Goal: Information Seeking & Learning: Learn about a topic

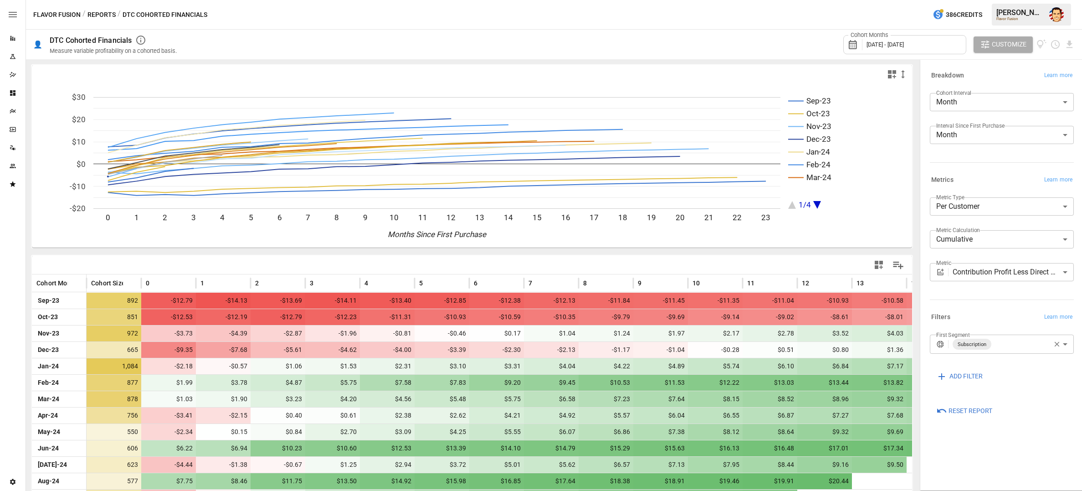
click at [905, 76] on icon "button" at bounding box center [903, 74] width 11 height 11
drag, startPoint x: 912, startPoint y: 110, endPoint x: 762, endPoint y: 65, distance: 156.1
click at [762, 65] on div "Small Medium Large" at bounding box center [541, 245] width 1082 height 491
click at [762, 65] on div at bounding box center [541, 245] width 1082 height 491
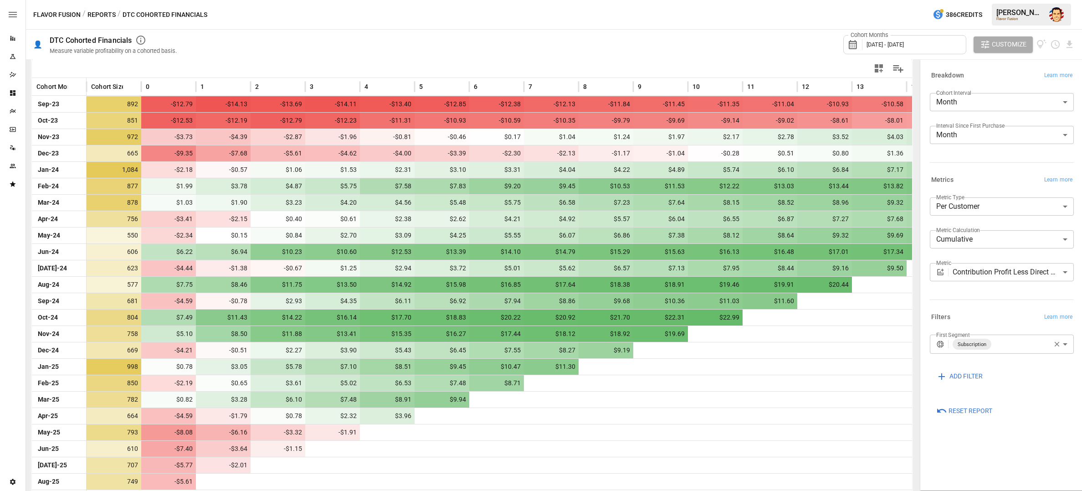
scroll to position [199, 0]
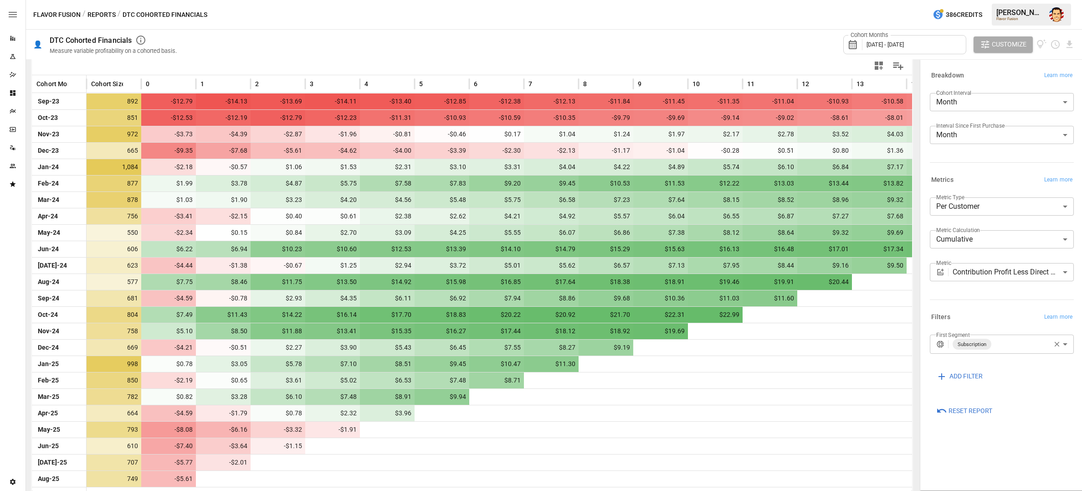
click at [1025, 0] on body "Reports Experiments Dazzler Studio Dashboards Plans SmartModel ™ Data Sources T…" at bounding box center [541, 0] width 1082 height 0
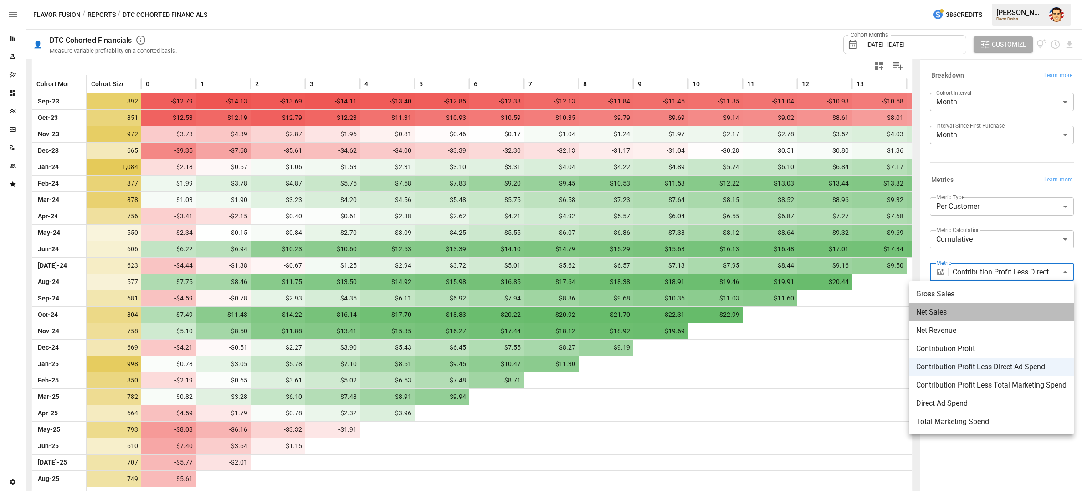
click at [982, 317] on span "Net Sales" at bounding box center [991, 312] width 150 height 11
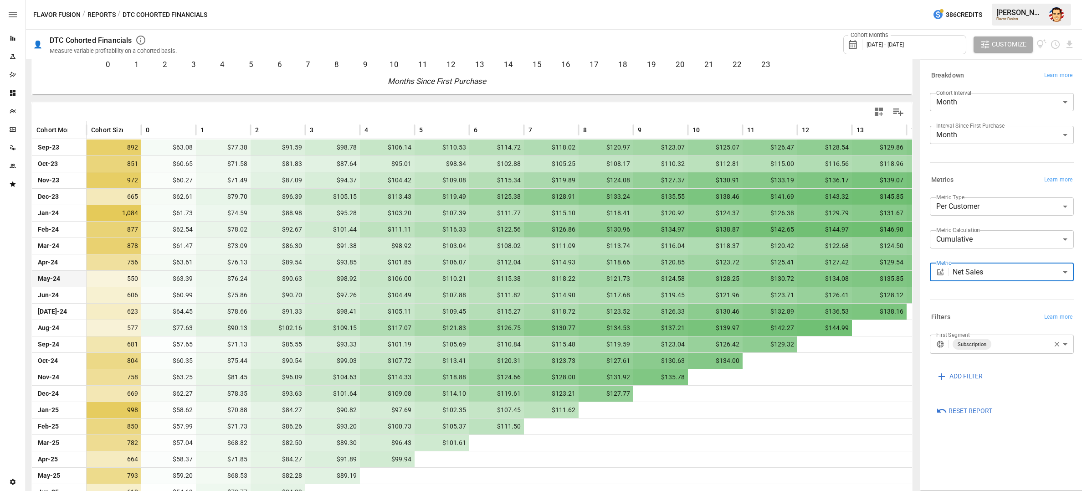
scroll to position [199, 0]
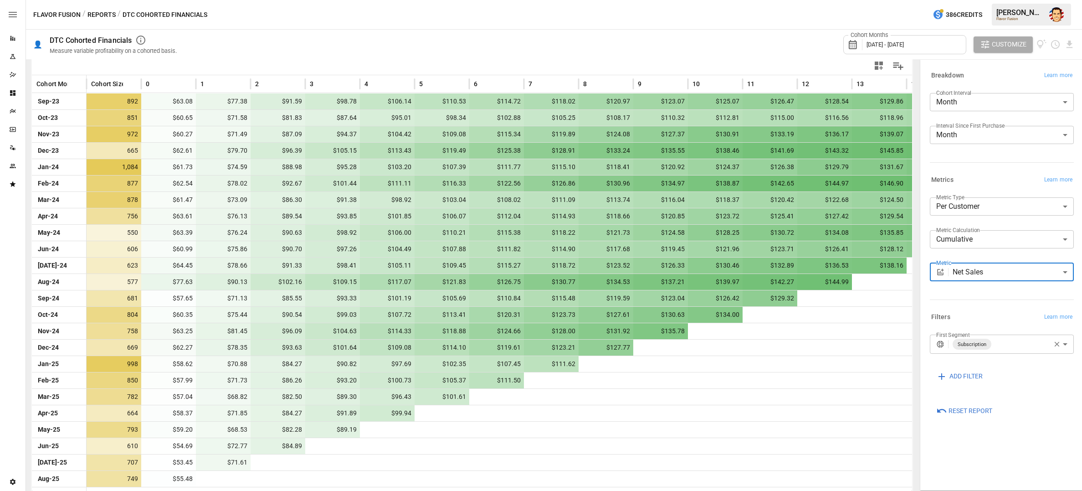
click at [988, 0] on body "Reports Experiments Dazzler Studio Dashboards Plans SmartModel ™ Data Sources T…" at bounding box center [541, 0] width 1082 height 0
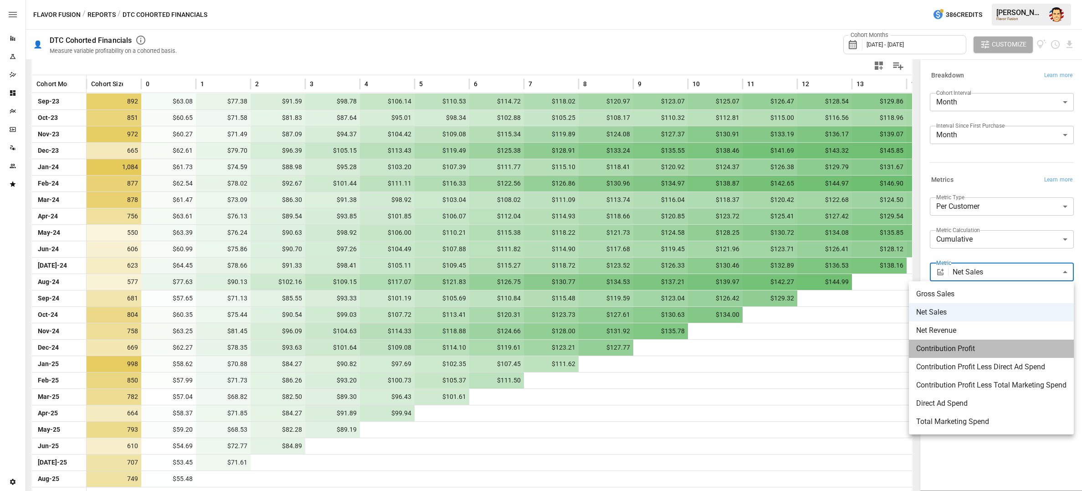
click at [964, 348] on span "Contribution Profit" at bounding box center [991, 348] width 150 height 11
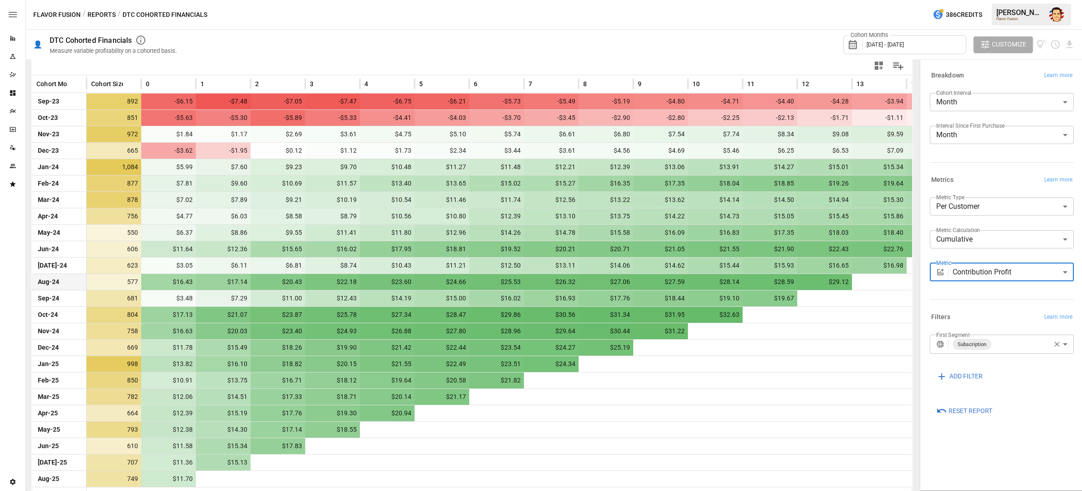
scroll to position [0, 0]
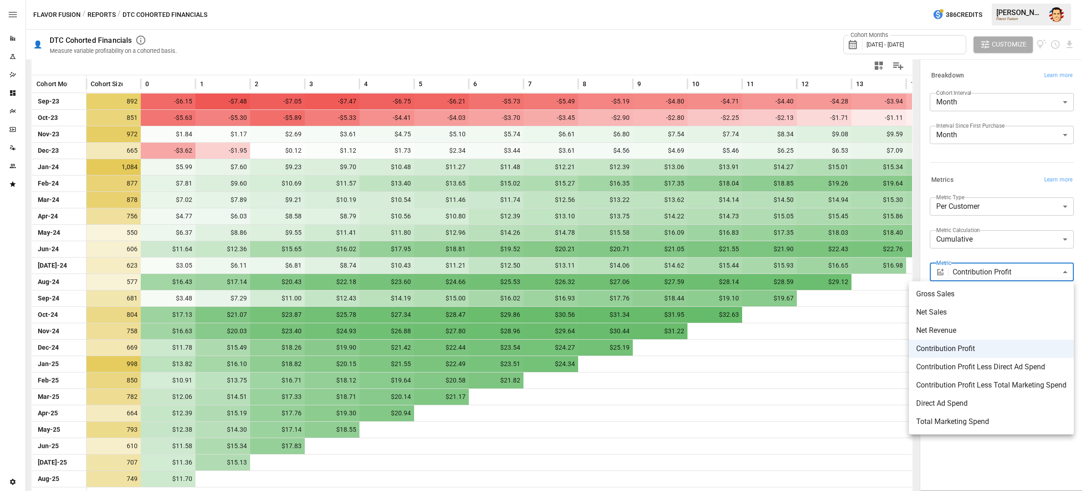
click at [974, 0] on body "Reports Experiments Dazzler Studio Dashboards Plans SmartModel ™ Data Sources T…" at bounding box center [541, 0] width 1082 height 0
click at [991, 369] on span "Contribution Profit Less Direct Ad Spend" at bounding box center [991, 366] width 150 height 11
type input "**********"
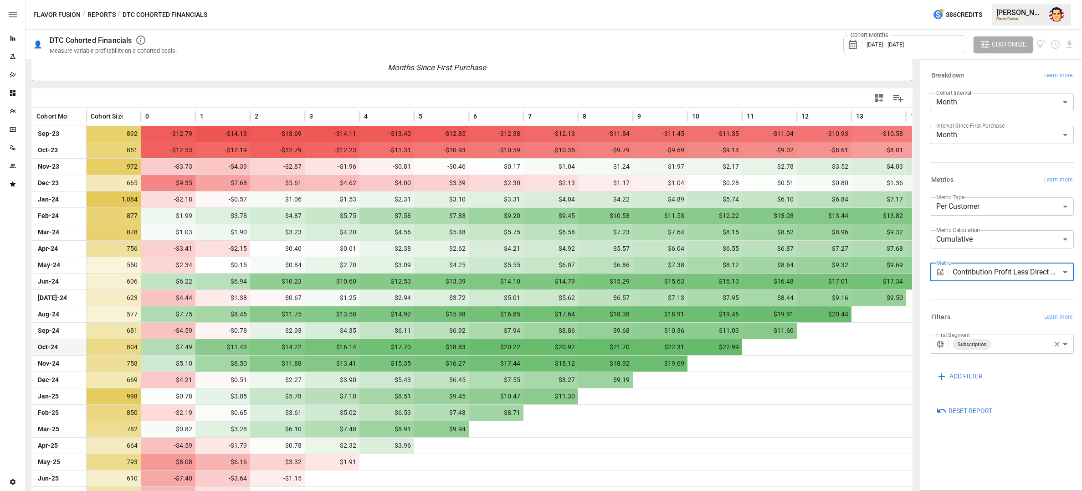
scroll to position [199, 0]
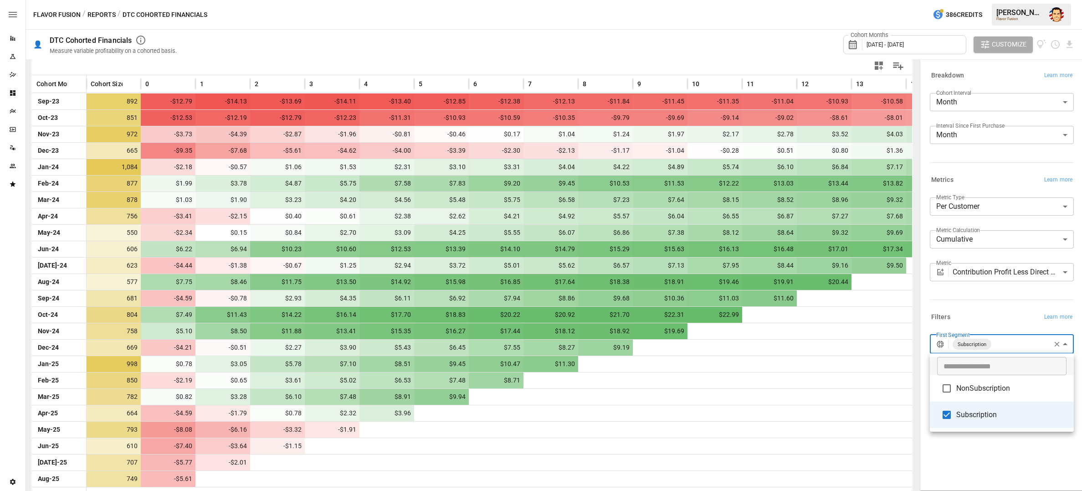
click at [1008, 0] on body "Reports Experiments Dazzler Studio Dashboards Plans SmartModel ™ Data Sources T…" at bounding box center [541, 0] width 1082 height 0
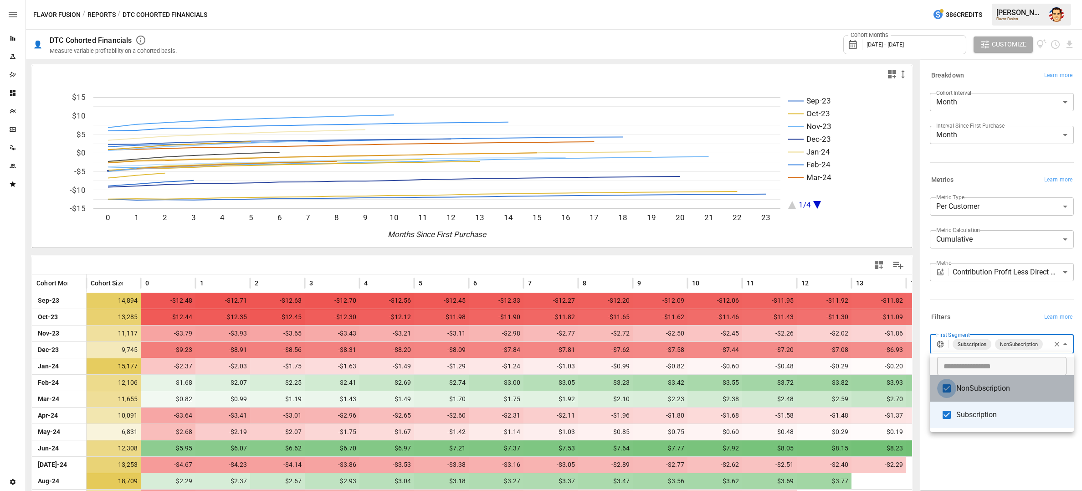
type input "**********"
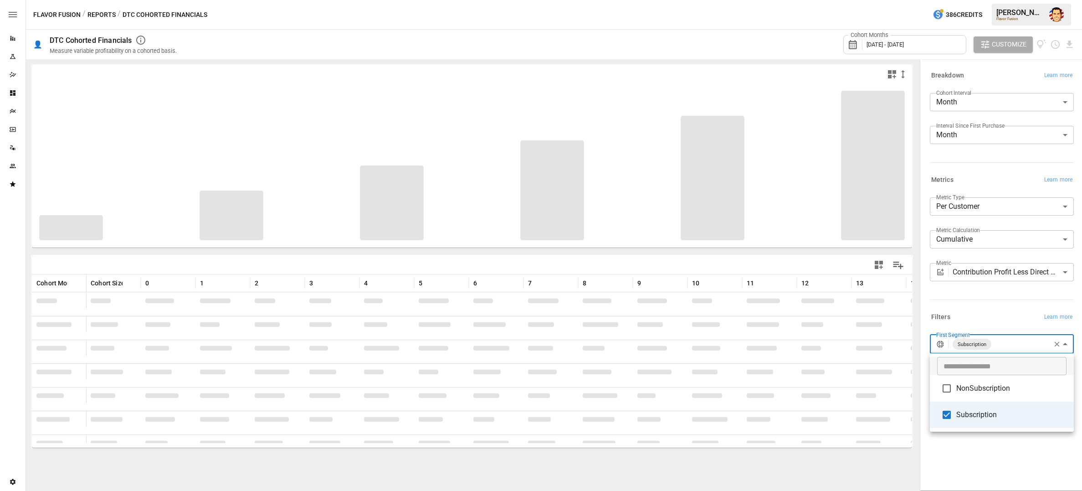
click at [976, 320] on div at bounding box center [541, 245] width 1082 height 491
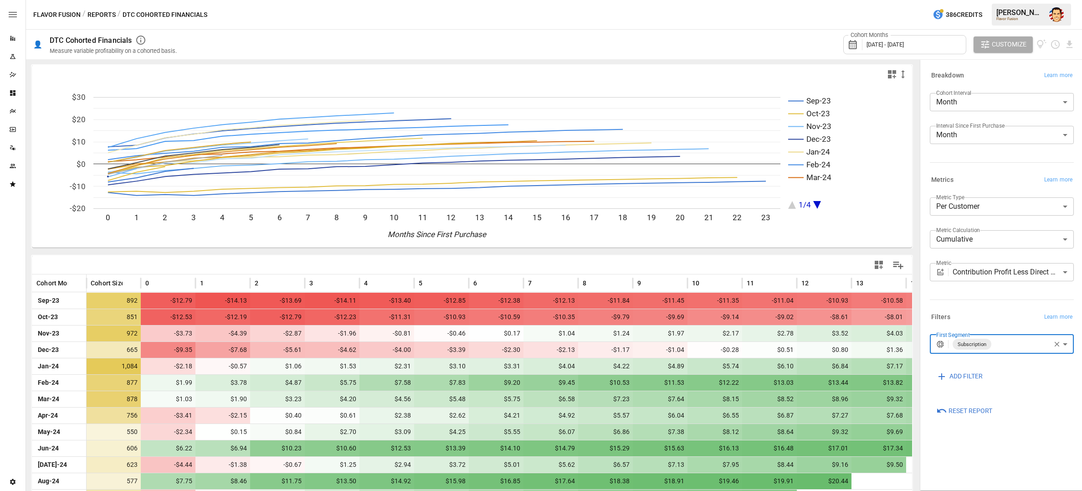
click at [1009, 0] on body "Reports Experiments Dazzler Studio Dashboards Plans SmartModel ™ Data Sources T…" at bounding box center [541, 0] width 1082 height 0
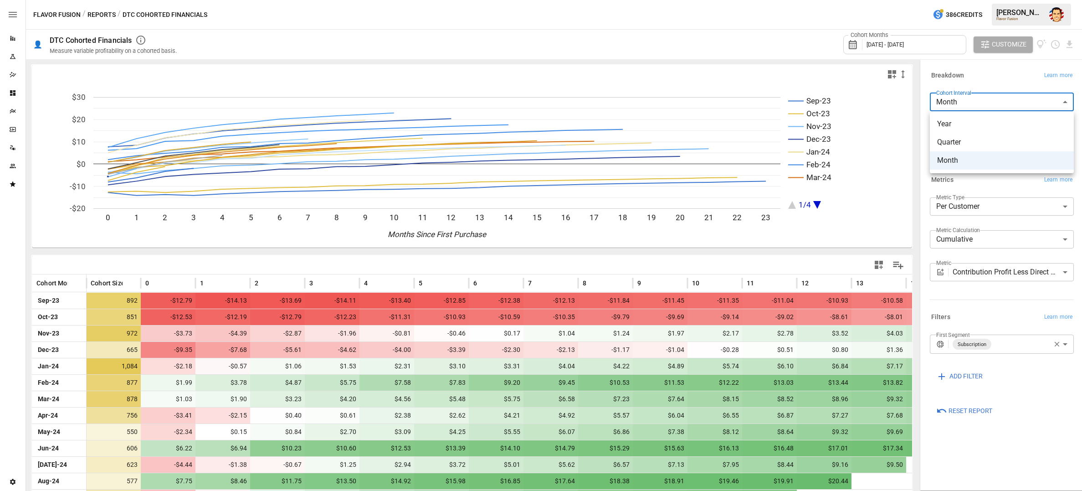
click at [993, 80] on div at bounding box center [541, 245] width 1082 height 491
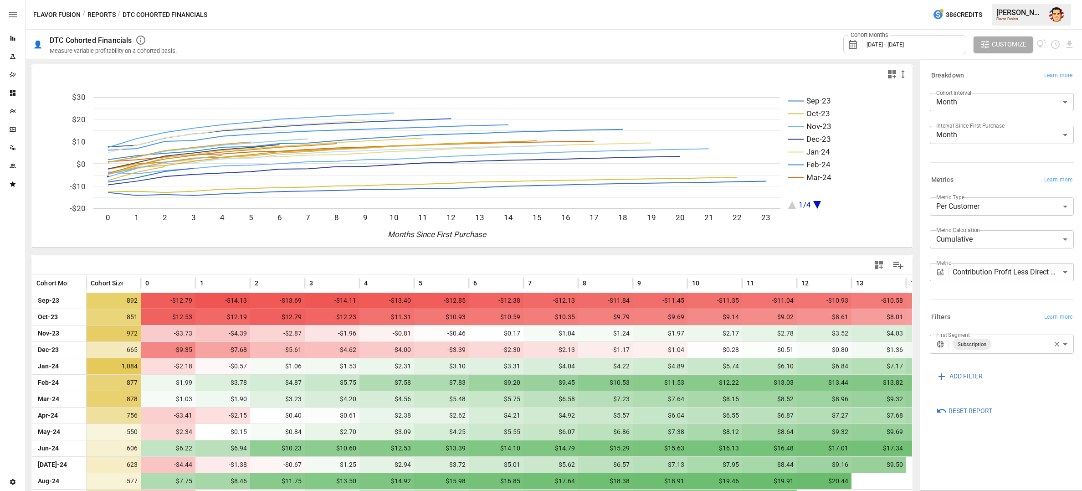
click at [993, 80] on div "Breakdown Learn more" at bounding box center [1002, 75] width 144 height 13
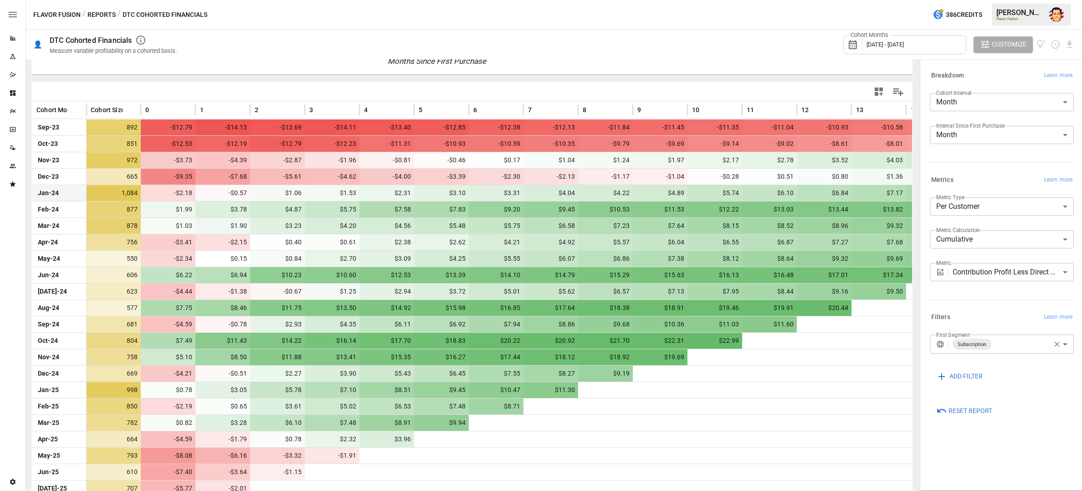
scroll to position [199, 0]
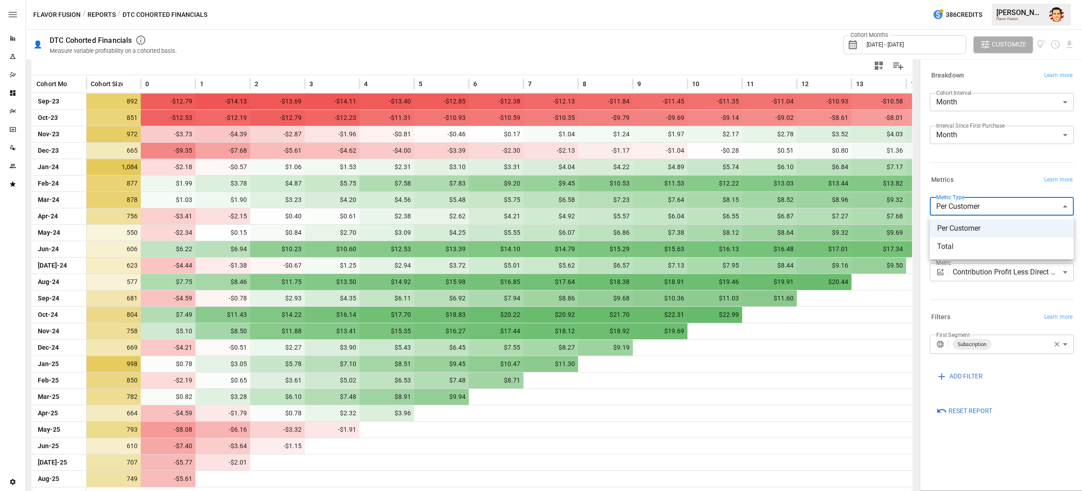
click at [992, 0] on body "Reports Experiments Dazzler Studio Dashboards Plans SmartModel ™ Data Sources T…" at bounding box center [541, 0] width 1082 height 0
click at [986, 177] on div at bounding box center [541, 245] width 1082 height 491
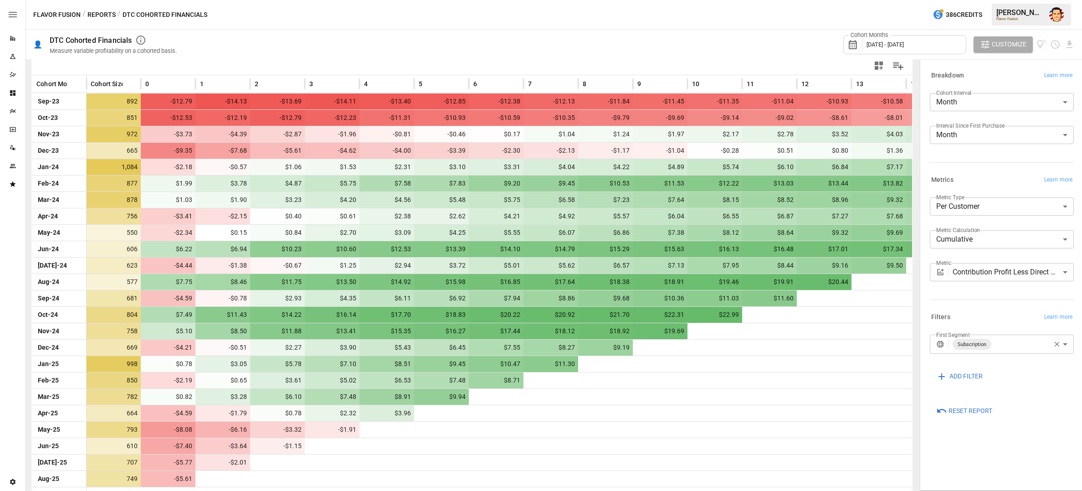
drag, startPoint x: 939, startPoint y: 334, endPoint x: 977, endPoint y: 335, distance: 37.9
click at [977, 335] on div "**********" at bounding box center [1002, 344] width 144 height 19
click at [998, 0] on body "Reports Experiments Dazzler Studio Dashboards Plans SmartModel ™ Data Sources T…" at bounding box center [541, 0] width 1082 height 0
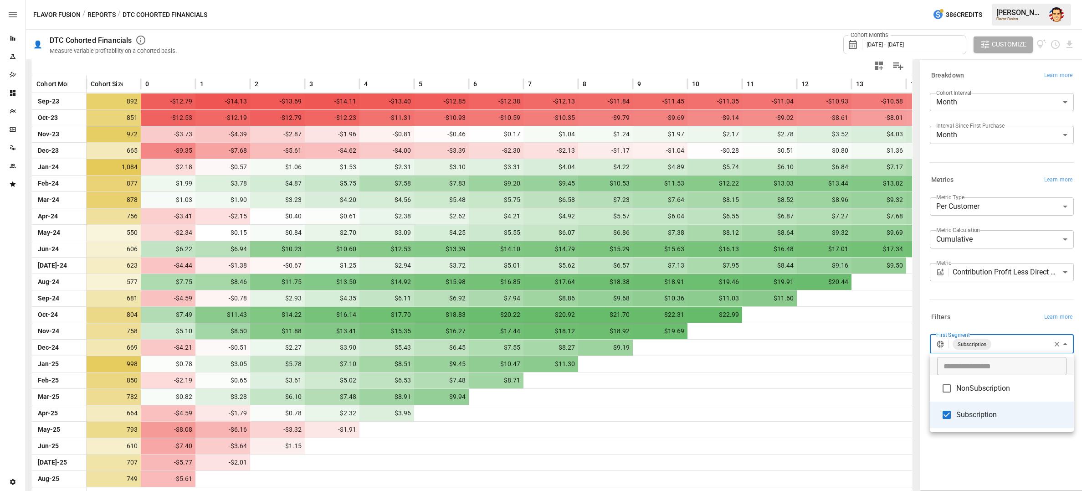
click at [992, 320] on div at bounding box center [541, 245] width 1082 height 491
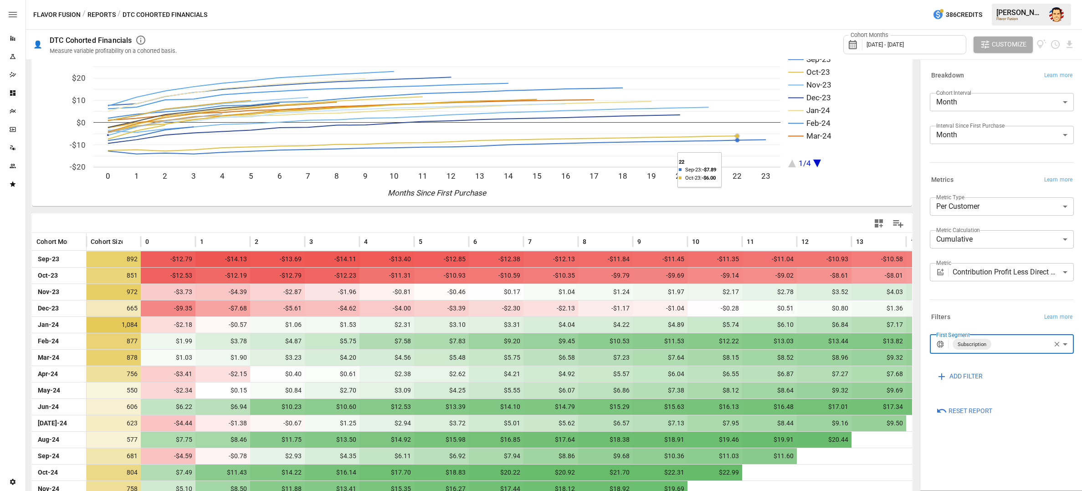
scroll to position [0, 0]
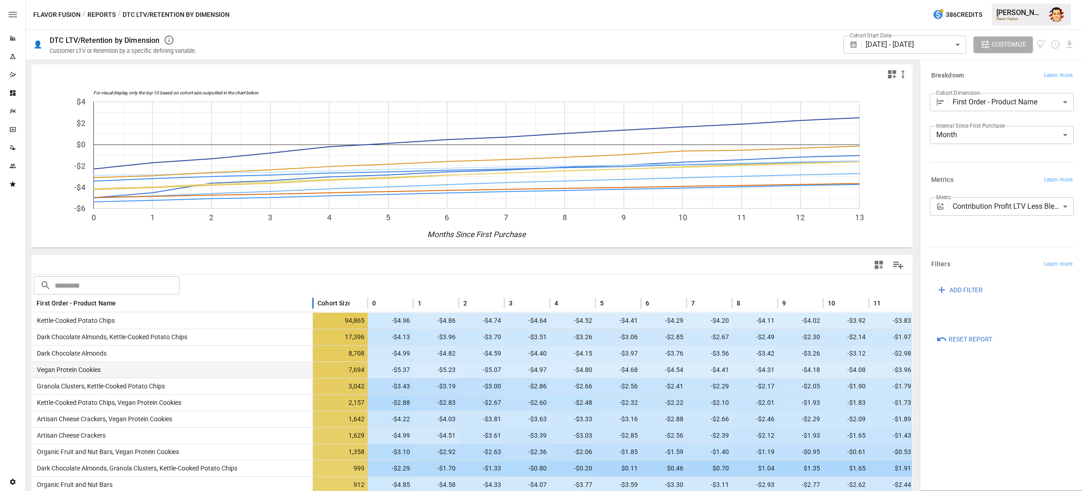
drag, startPoint x: 122, startPoint y: 301, endPoint x: 353, endPoint y: 361, distance: 238.9
click at [311, 308] on div at bounding box center [313, 303] width 5 height 18
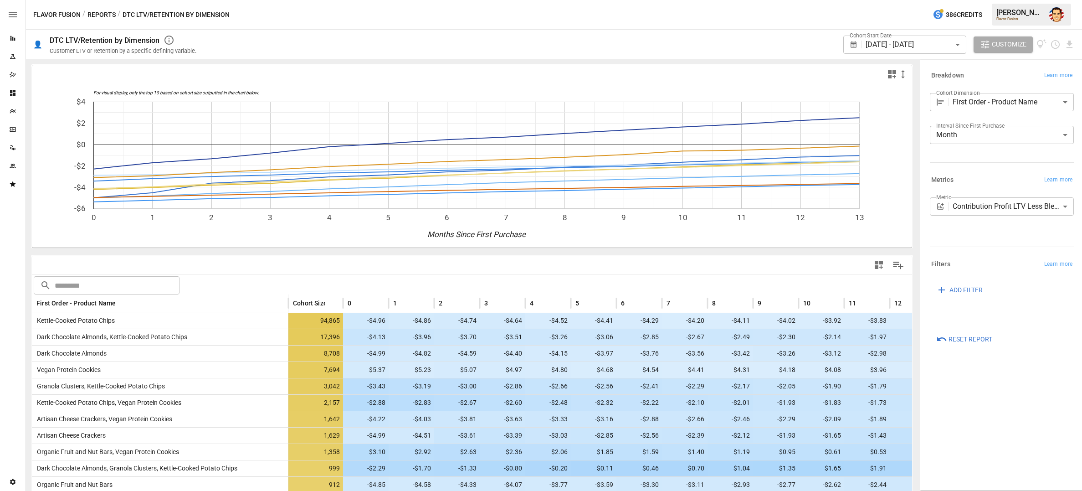
scroll to position [8, 0]
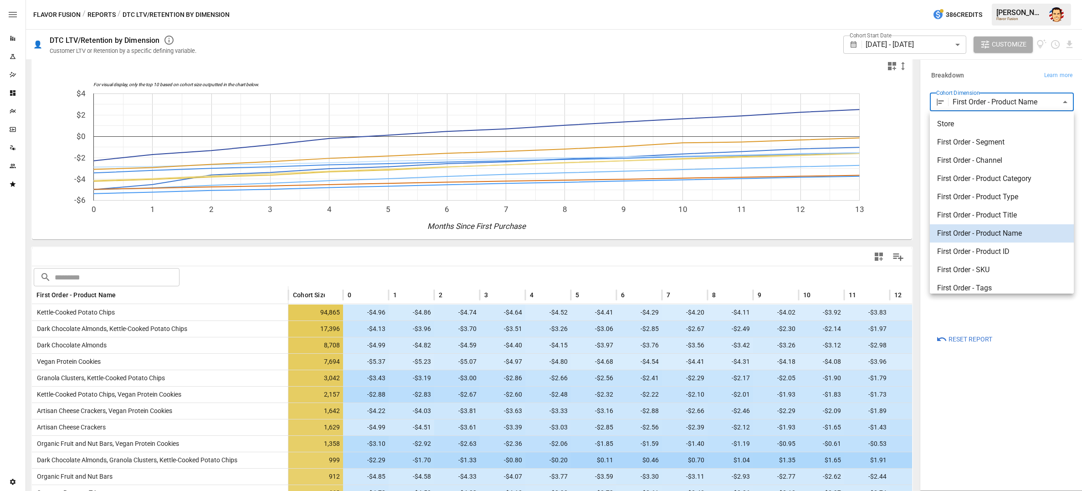
click at [865, 0] on body "Reports Experiments Dazzler Studio Dashboards Plans SmartModel ™ Data Sources T…" at bounding box center [541, 0] width 1082 height 0
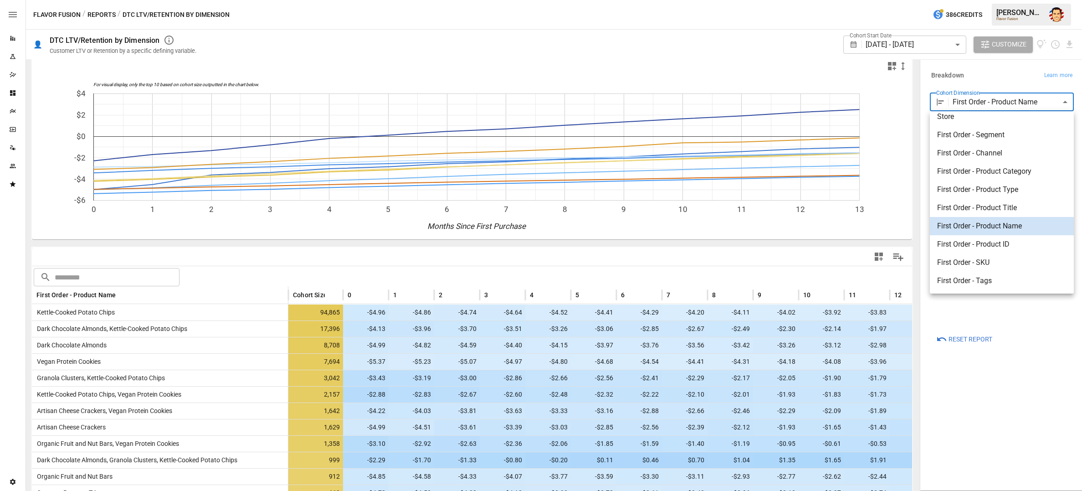
click at [865, 72] on div at bounding box center [541, 245] width 1082 height 491
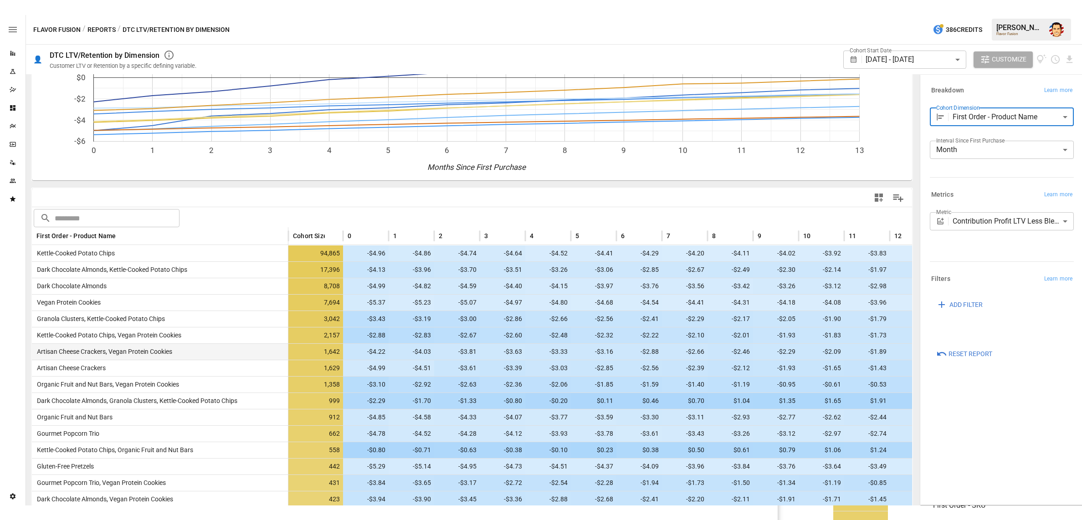
scroll to position [0, 0]
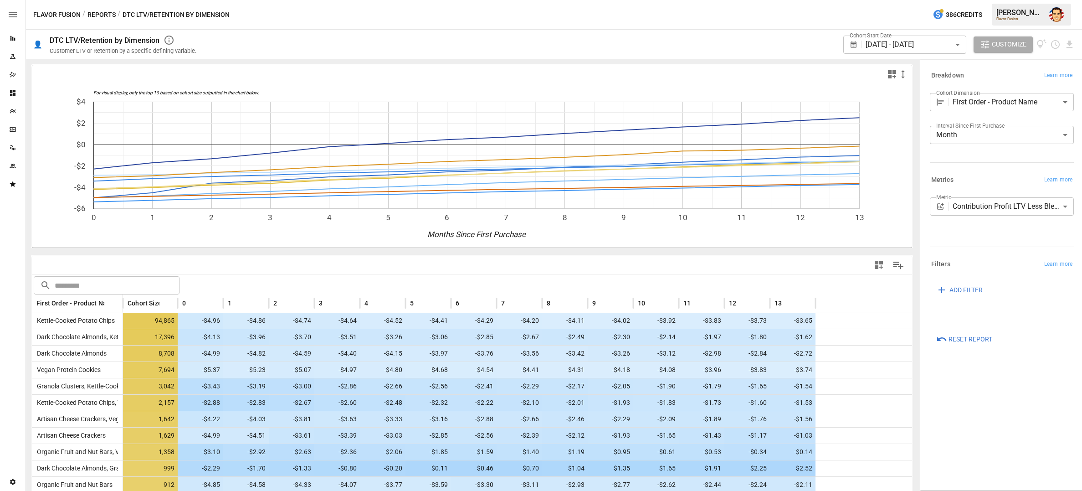
click at [205, 1] on div "Flavor Fusion / Reports / DTC LTV/Retention by Dimension 386 Credits Austin G. …" at bounding box center [554, 14] width 1056 height 29
